Goal: Information Seeking & Learning: Find specific page/section

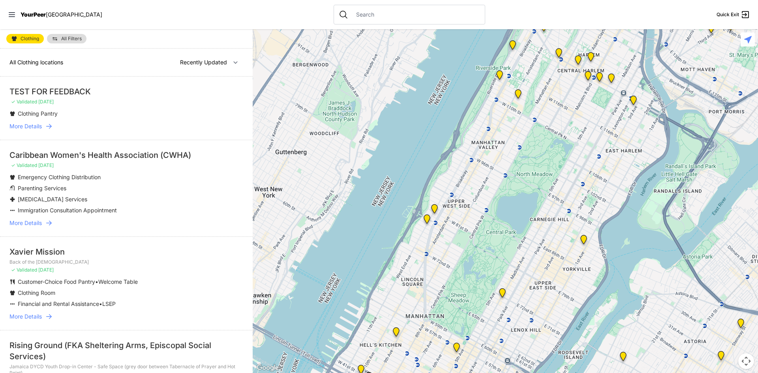
click at [43, 222] on link "More Details" at bounding box center [126, 223] width 234 height 8
click at [30, 224] on span "More Details" at bounding box center [25, 223] width 32 height 8
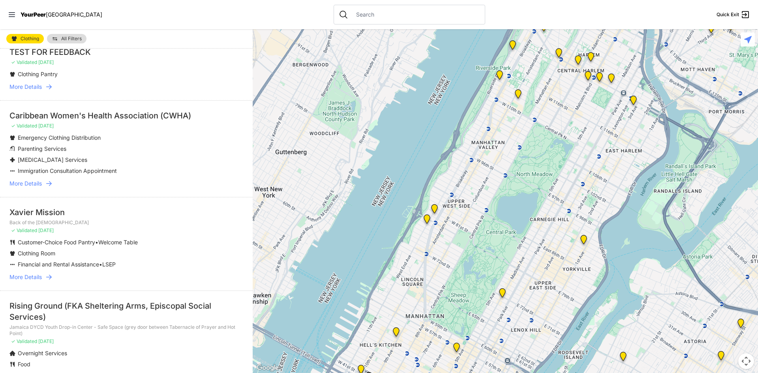
scroll to position [79, 0]
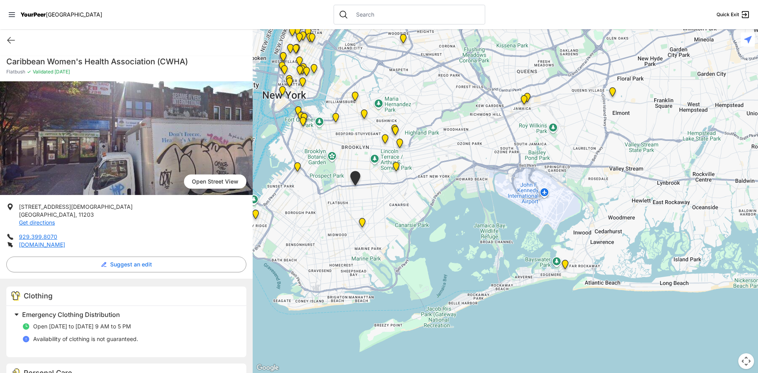
select select "recentlyUpdated"
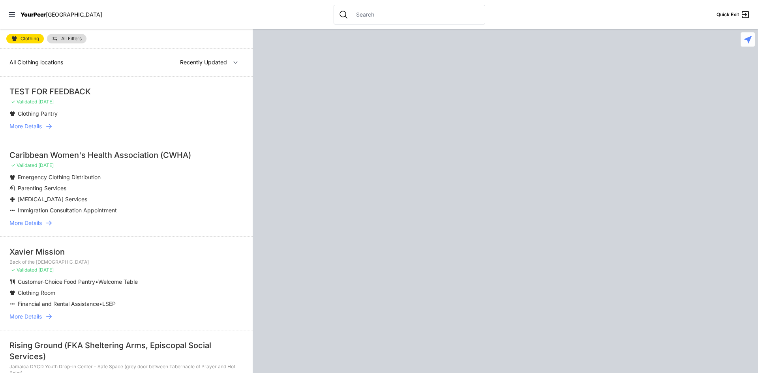
select select "recentlyUpdated"
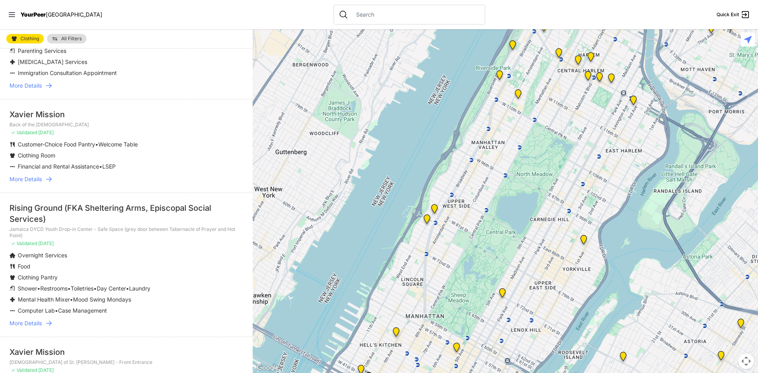
scroll to position [158, 0]
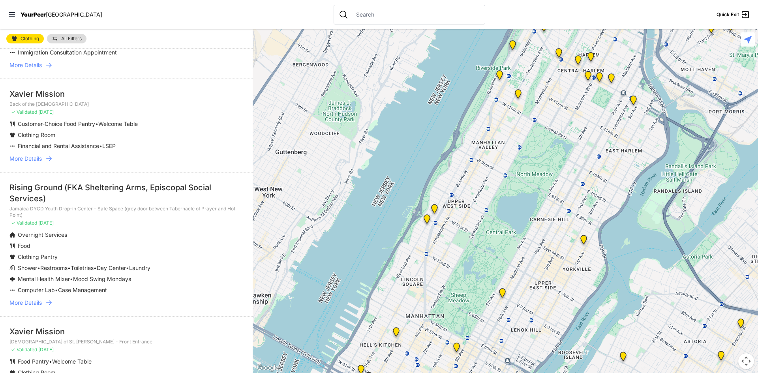
click at [34, 159] on span "More Details" at bounding box center [25, 159] width 32 height 8
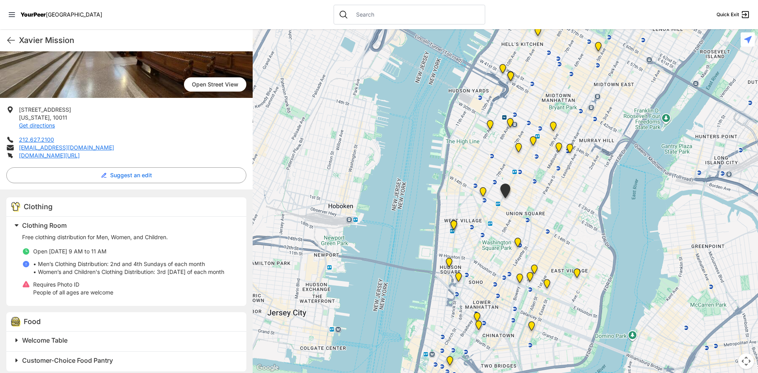
scroll to position [19, 0]
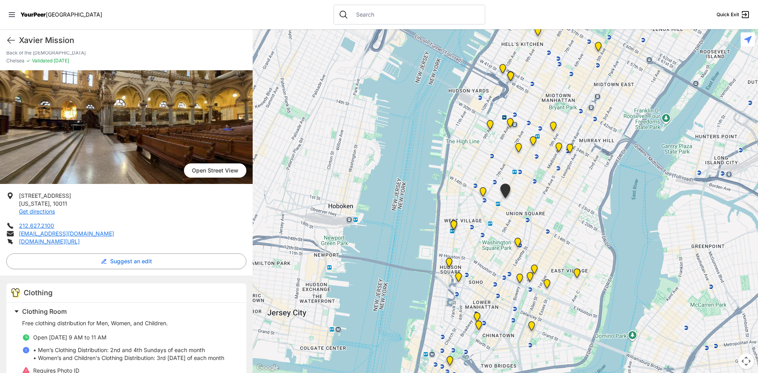
drag, startPoint x: 23, startPoint y: 39, endPoint x: 94, endPoint y: 243, distance: 216.0
click at [97, 240] on div "Xavier Mission Quick Exit Xavier Mission Back of the [DEMOGRAPHIC_DATA] Chelsea…" at bounding box center [126, 201] width 253 height 344
click at [19, 39] on div "Xavier Mission Quick Exit" at bounding box center [126, 40] width 253 height 22
drag, startPoint x: 18, startPoint y: 39, endPoint x: 96, endPoint y: 242, distance: 217.2
click at [96, 242] on div "Xavier Mission Quick Exit Xavier Mission Back of the [DEMOGRAPHIC_DATA] Chelsea…" at bounding box center [126, 201] width 253 height 344
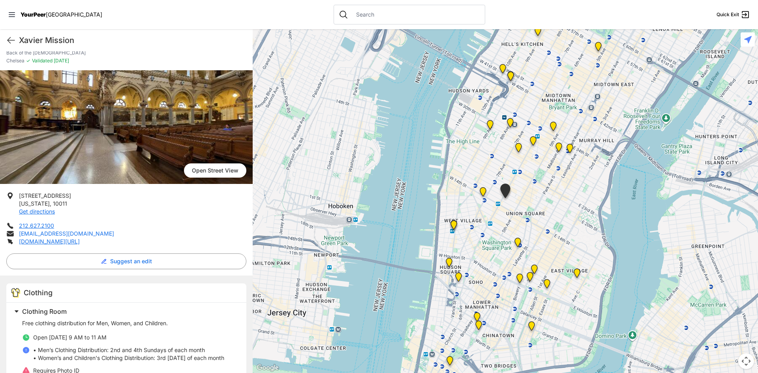
copy div "Xavier Mission Quick Exit Xavier Mission Back of the Church Chelsea ✓ Validated…"
